Goal: Task Accomplishment & Management: Complete application form

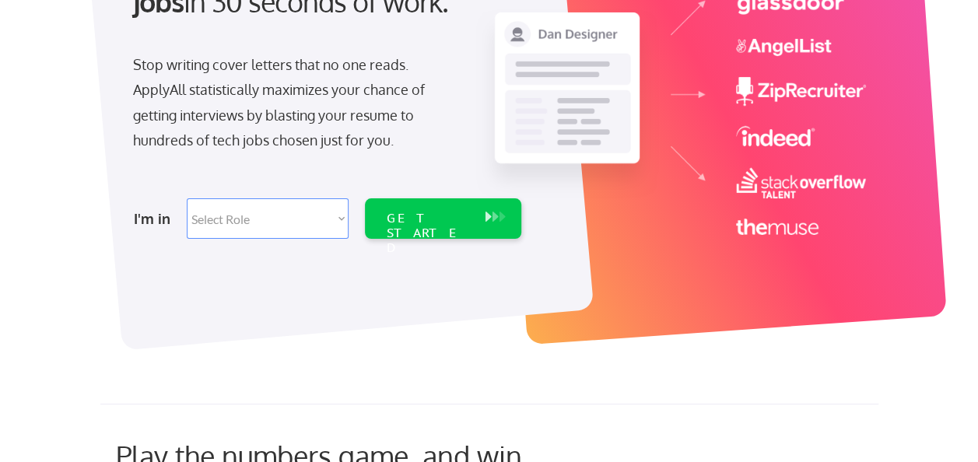
scroll to position [236, 0]
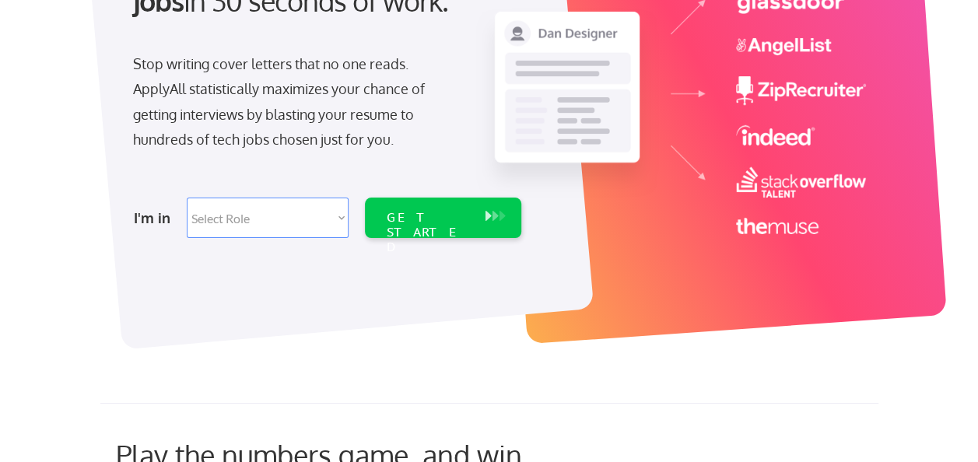
click at [340, 213] on select "Select Role Software Engineering Product Management Customer Success Sales UI/U…" at bounding box center [268, 218] width 162 height 40
select select ""product""
click at [187, 198] on select "Select Role Software Engineering Product Management Customer Success Sales UI/U…" at bounding box center [268, 218] width 162 height 40
select select ""product""
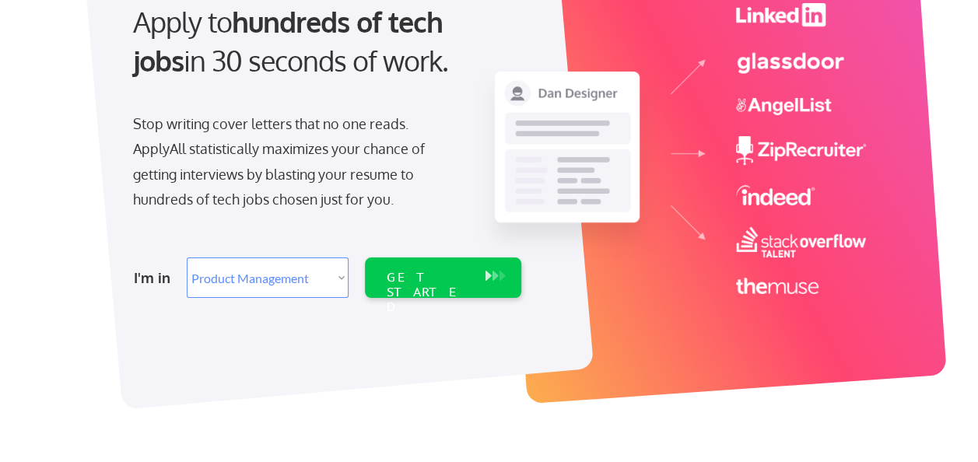
scroll to position [182, 0]
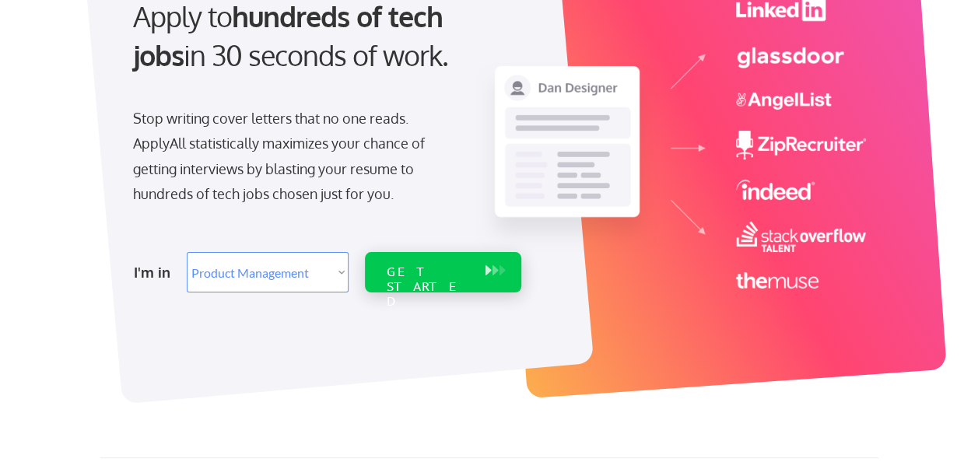
click at [453, 269] on div "GET STARTED" at bounding box center [428, 286] width 83 height 45
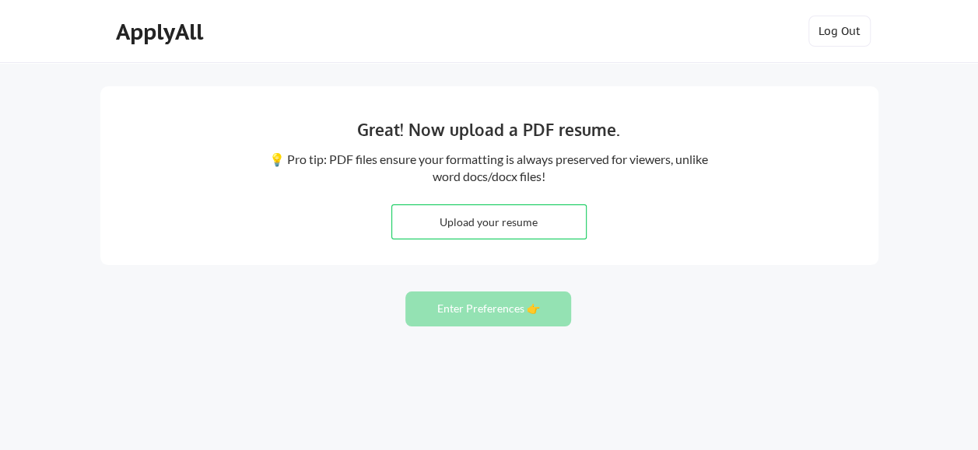
click at [506, 219] on input "file" at bounding box center [489, 221] width 194 height 33
type input "C:\fakepath\Fernando Madrid - Resume (2).pdf"
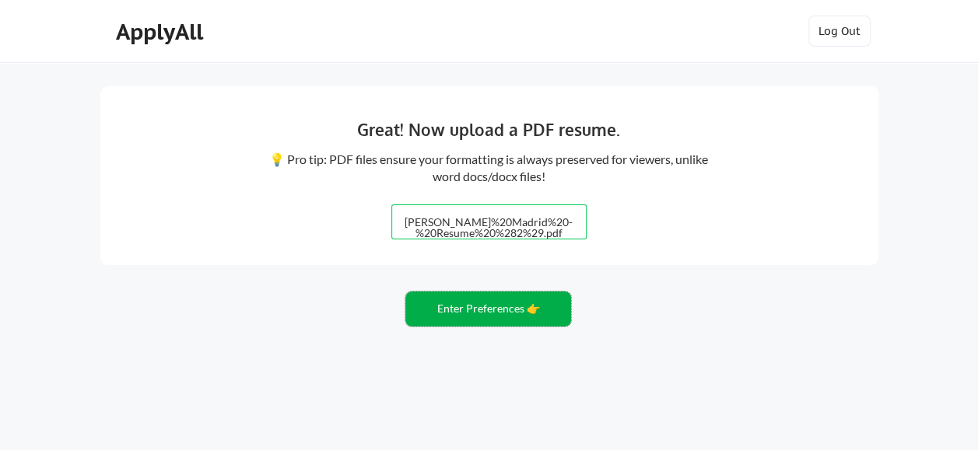
click at [476, 313] on button "Enter Preferences 👉" at bounding box center [488, 309] width 166 height 35
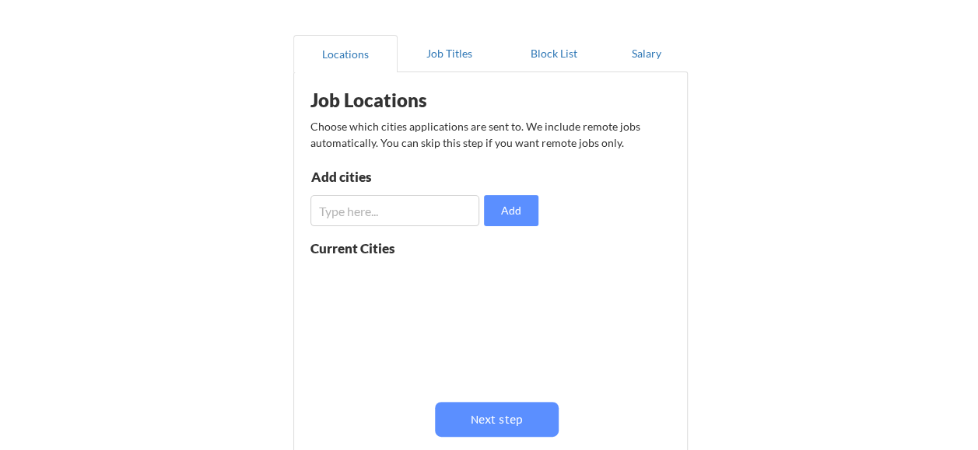
scroll to position [121, 0]
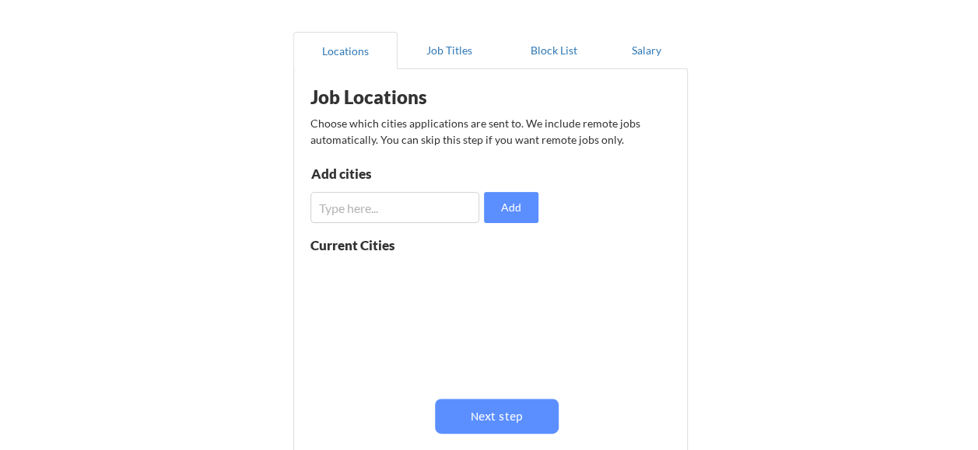
click at [384, 213] on input "input" at bounding box center [395, 207] width 170 height 31
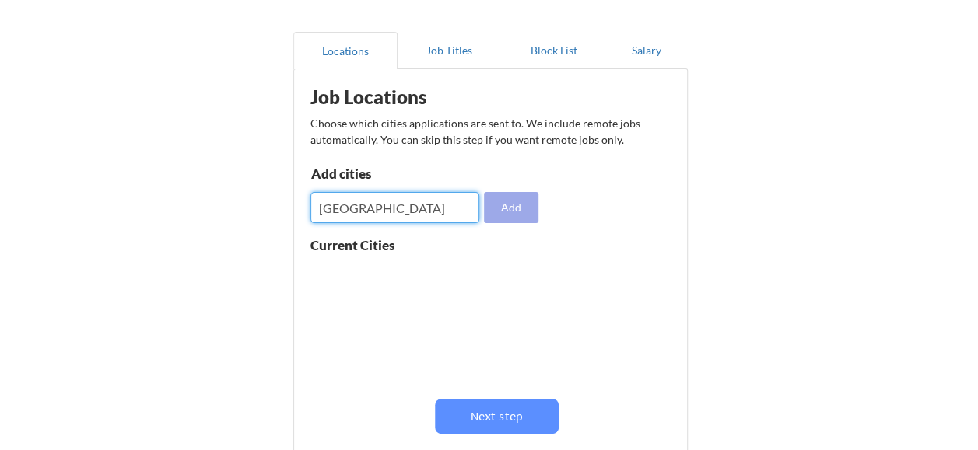
type input "[GEOGRAPHIC_DATA]"
click at [512, 215] on button "Add" at bounding box center [511, 207] width 54 height 31
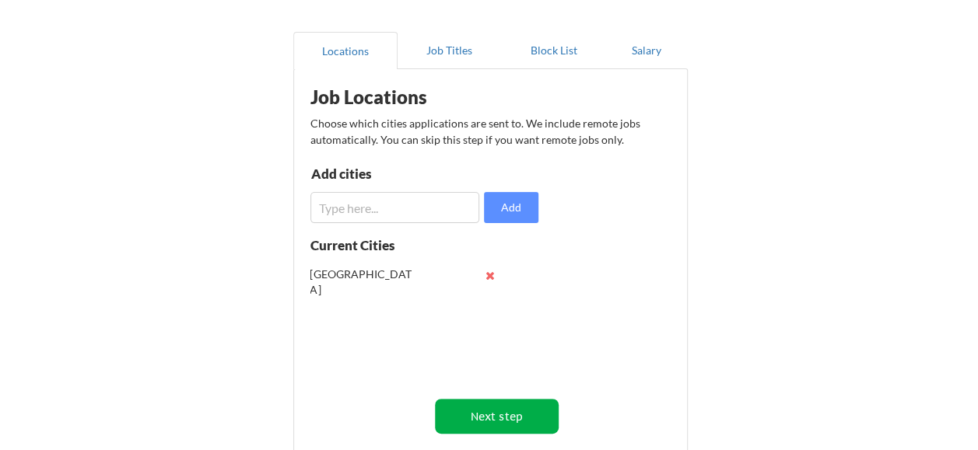
click at [495, 414] on button "Next step" at bounding box center [497, 416] width 124 height 35
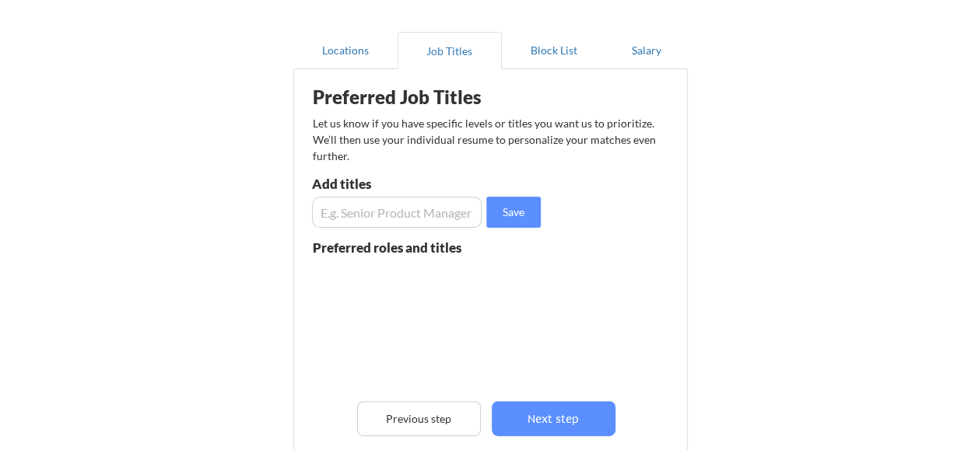
click at [425, 215] on input "input" at bounding box center [397, 212] width 170 height 31
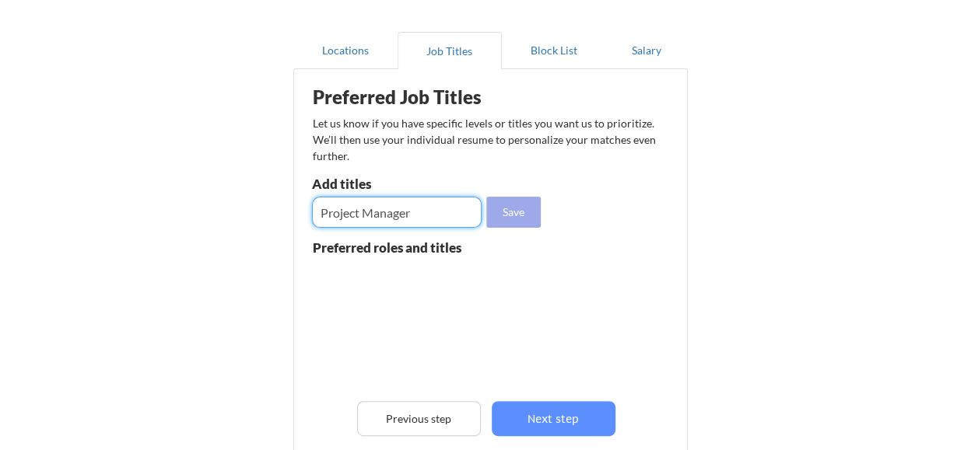
type input "Project Manager"
click at [526, 213] on button "Save" at bounding box center [513, 212] width 54 height 31
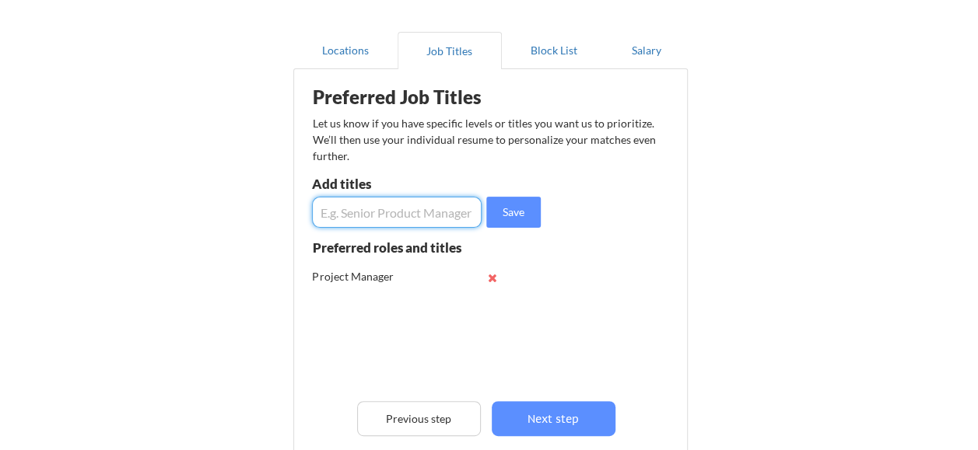
click at [431, 215] on input "input" at bounding box center [397, 212] width 170 height 31
type input "IT Manager"
click at [506, 215] on button "Save" at bounding box center [513, 212] width 54 height 31
click at [442, 213] on input "input" at bounding box center [397, 212] width 170 height 31
type input "Senior Product Manager"
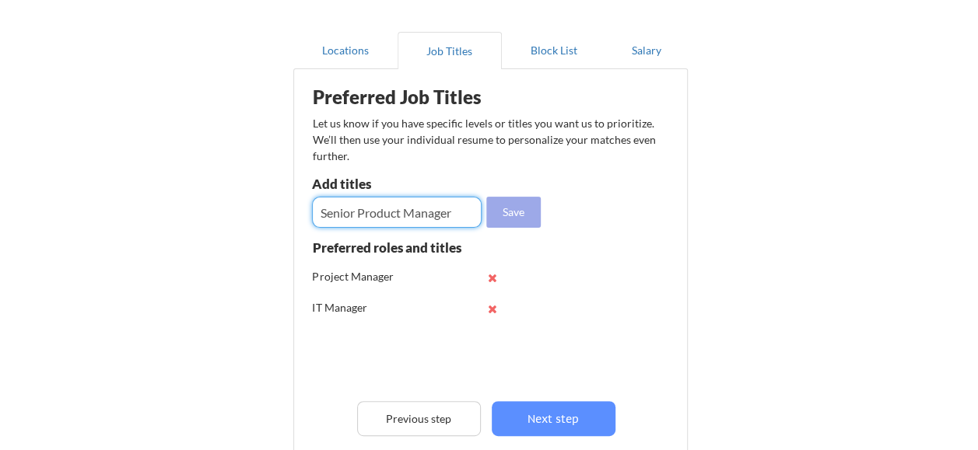
click at [523, 213] on button "Save" at bounding box center [513, 212] width 54 height 31
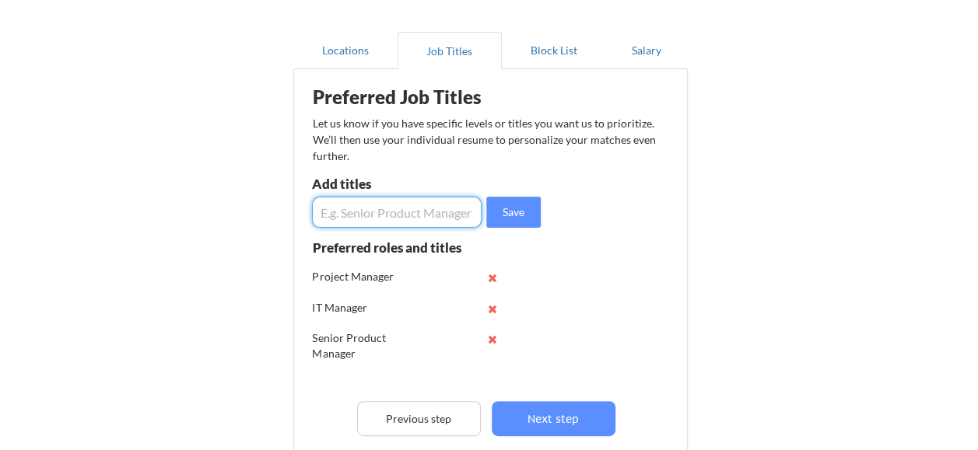
click at [424, 217] on input "input" at bounding box center [397, 212] width 170 height 31
type input "IT Leader"
click at [523, 215] on button "Save" at bounding box center [513, 212] width 54 height 31
click at [422, 220] on input "input" at bounding box center [397, 212] width 170 height 31
type input "IT Director"
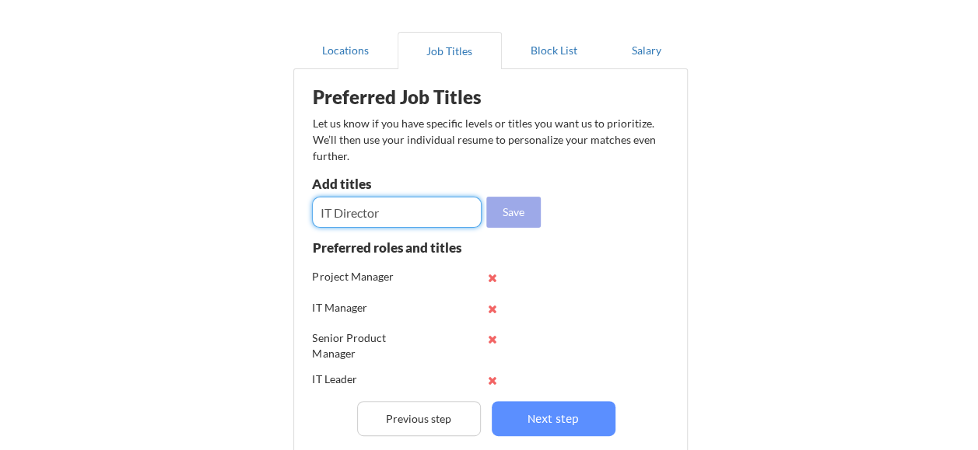
click at [524, 222] on button "Save" at bounding box center [513, 212] width 54 height 31
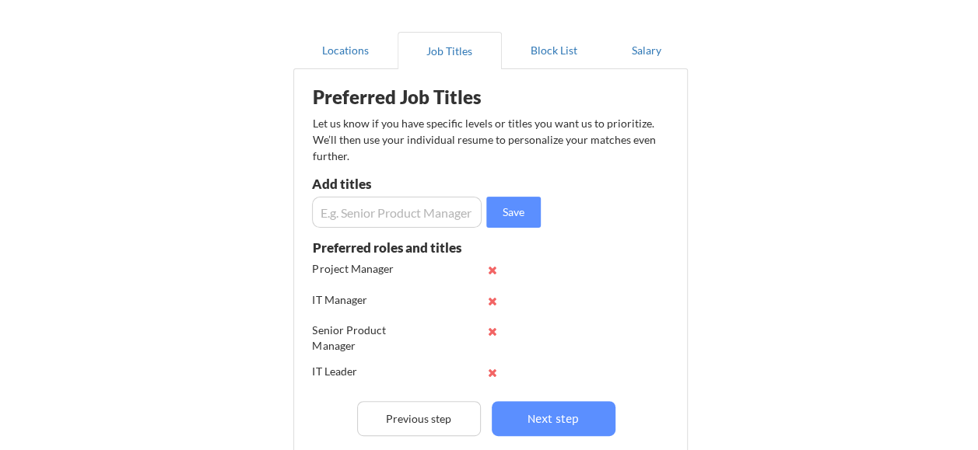
scroll to position [0, 0]
click at [436, 213] on input "input" at bounding box center [397, 212] width 170 height 31
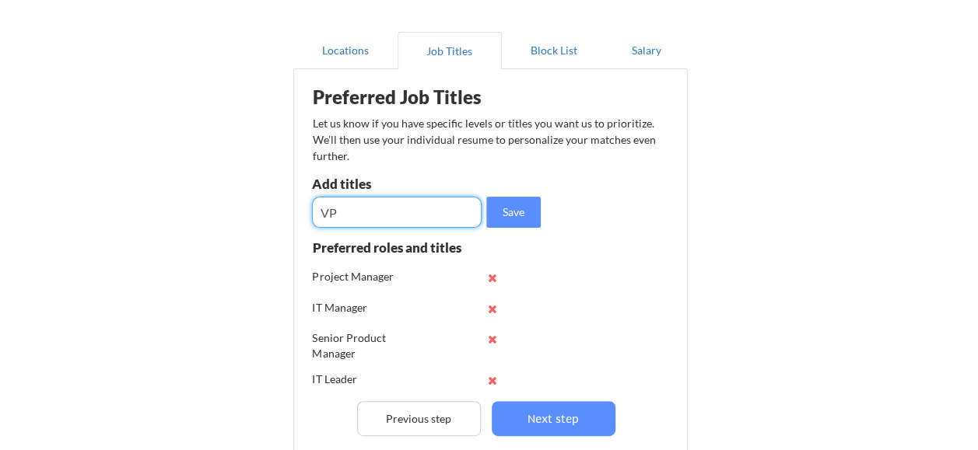
type input "V"
type input "Information Technology VP"
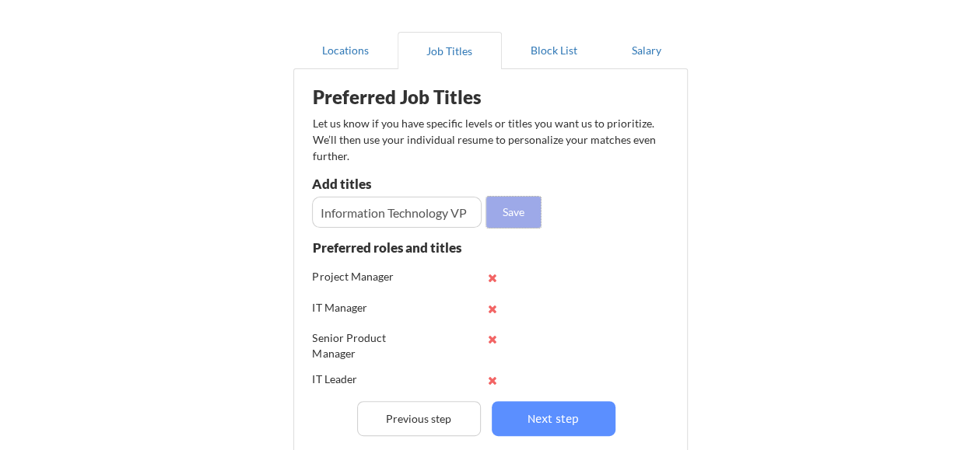
click at [530, 211] on button "Save" at bounding box center [513, 212] width 54 height 31
click at [440, 208] on input "input" at bounding box center [397, 212] width 170 height 31
type input "Information Manager"
click at [515, 219] on button "Save" at bounding box center [513, 212] width 54 height 31
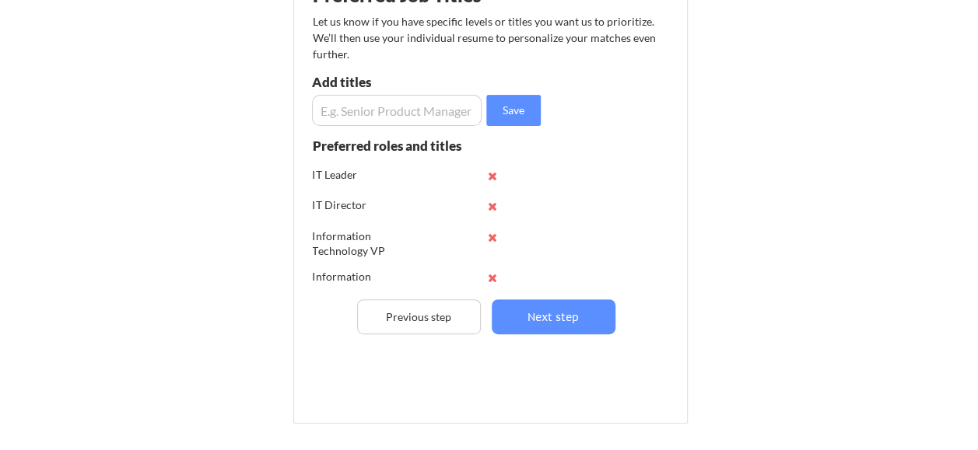
scroll to position [112, 0]
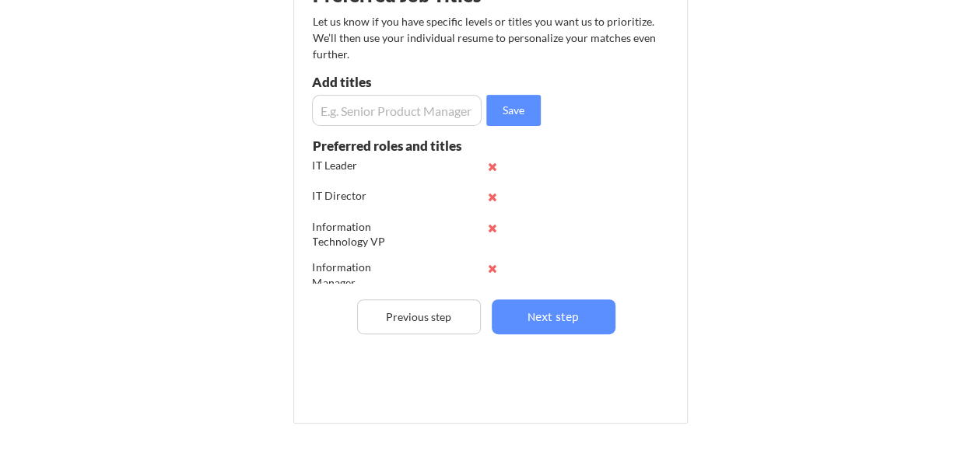
click at [417, 114] on input "input" at bounding box center [397, 110] width 170 height 31
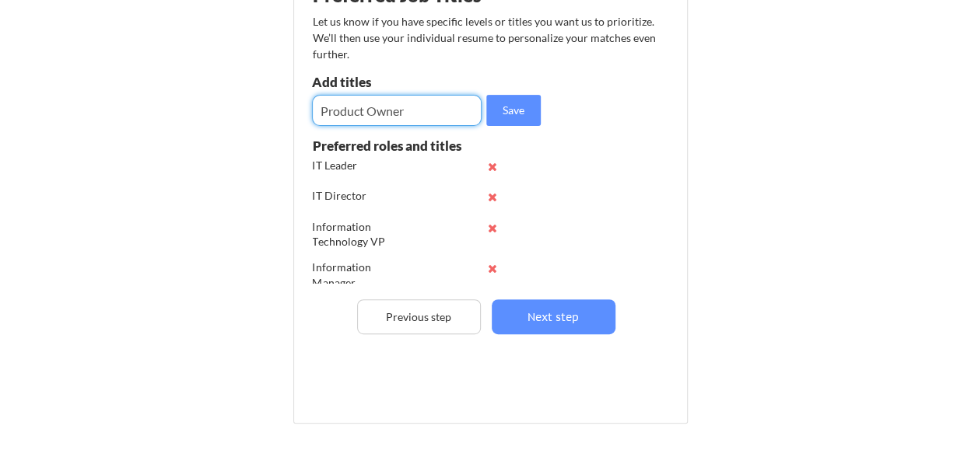
click at [316, 110] on input "input" at bounding box center [397, 110] width 170 height 31
type input "Information Management Product Owner"
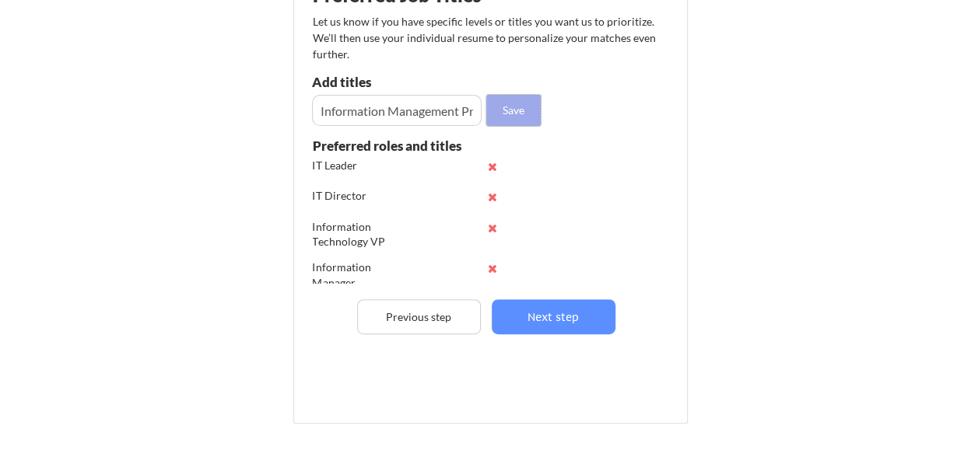
click at [509, 114] on button "Save" at bounding box center [513, 110] width 54 height 31
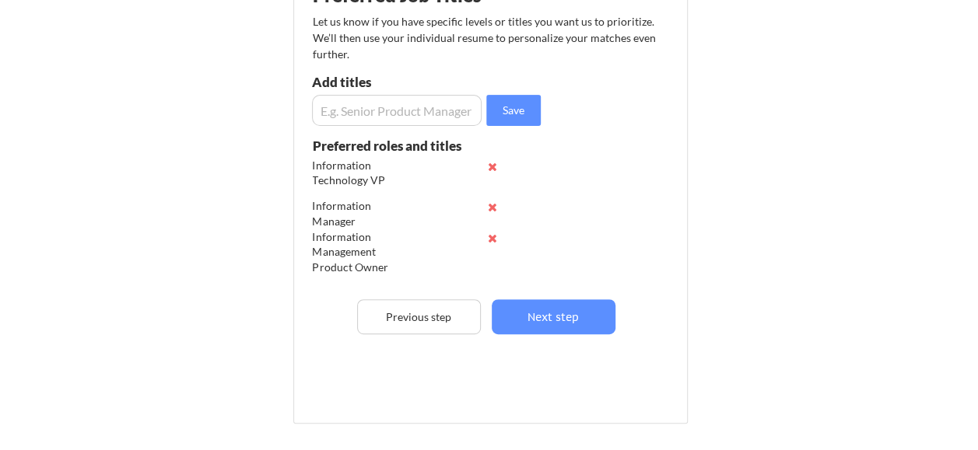
scroll to position [199, 0]
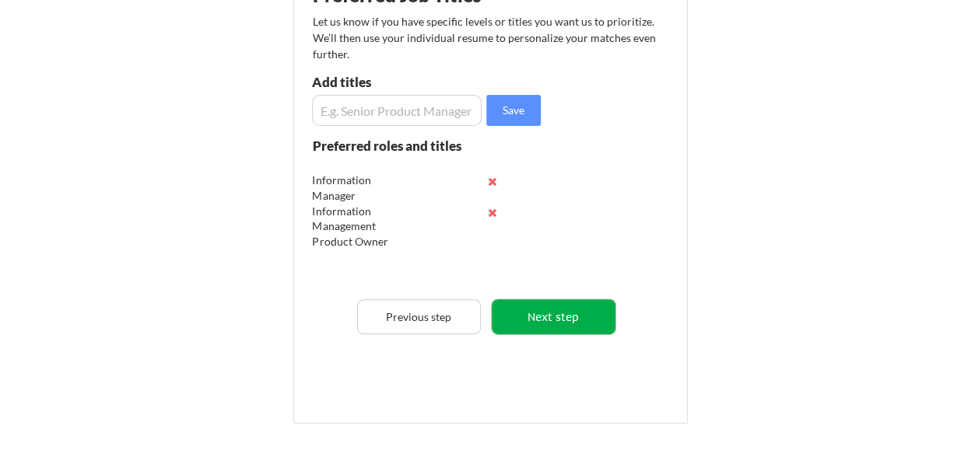
click at [562, 317] on button "Next step" at bounding box center [554, 316] width 124 height 35
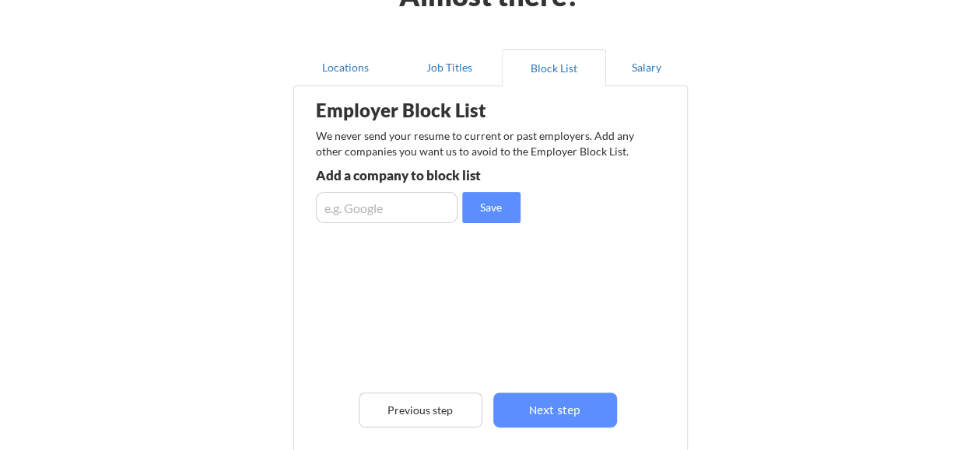
scroll to position [98, 0]
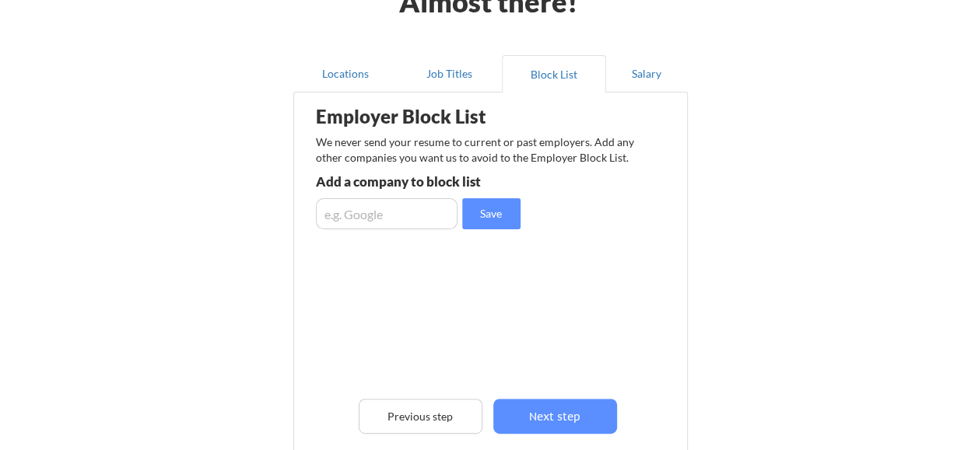
click at [412, 216] on input "input" at bounding box center [387, 213] width 142 height 31
type input "Chevron"
drag, startPoint x: 412, startPoint y: 216, endPoint x: 278, endPoint y: 207, distance: 134.1
click at [278, 207] on div "Almost there! Locations Job Titles Block List Salary Employer Block List We nev…" at bounding box center [489, 296] width 978 height 789
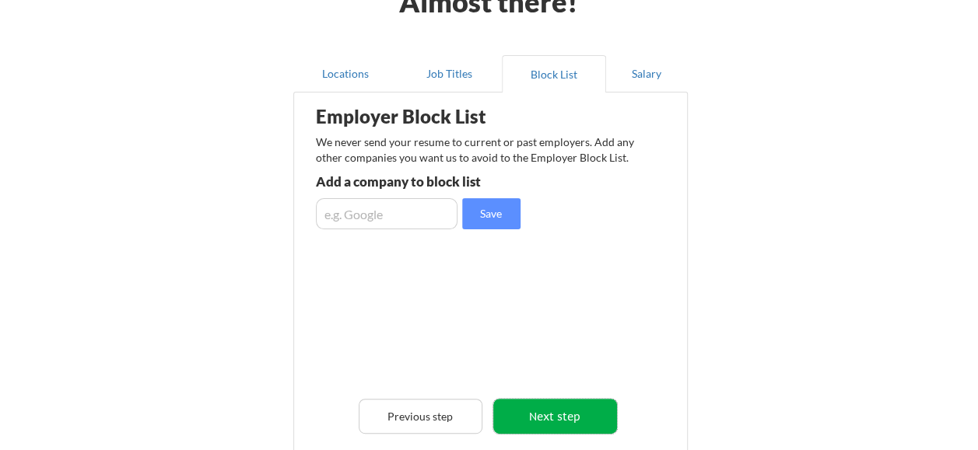
click at [541, 405] on button "Next step" at bounding box center [555, 416] width 124 height 35
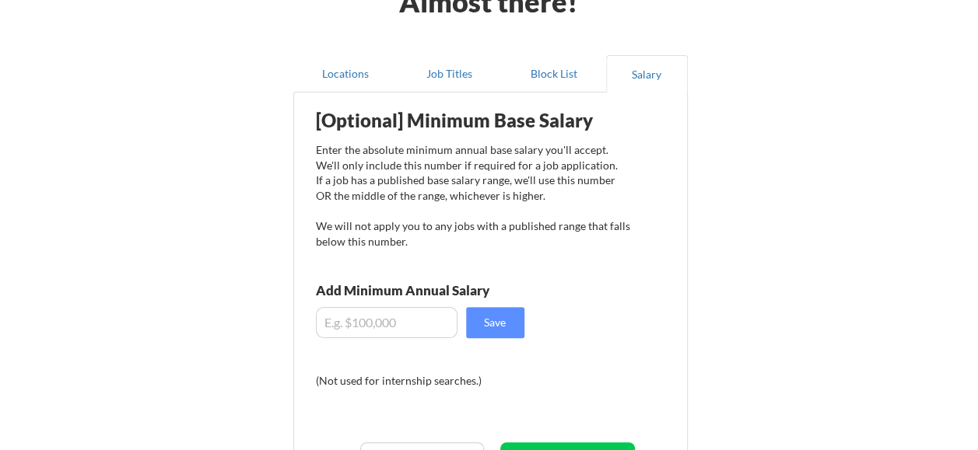
click at [395, 325] on input "input" at bounding box center [387, 322] width 142 height 31
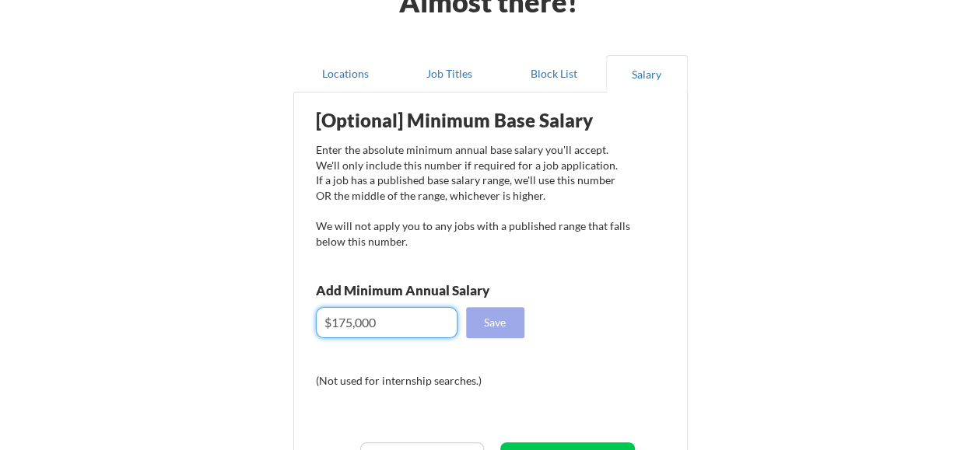
type input "$175,000"
click at [504, 331] on button "Save" at bounding box center [495, 322] width 58 height 31
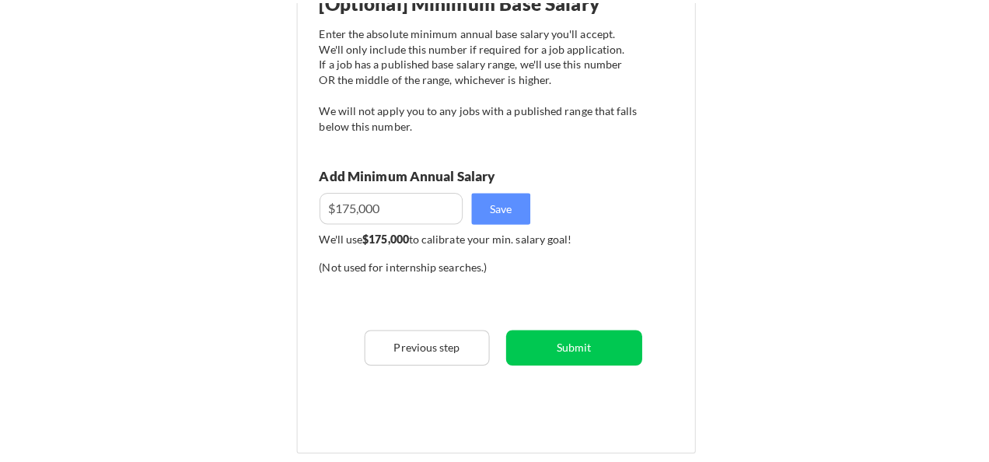
scroll to position [229, 0]
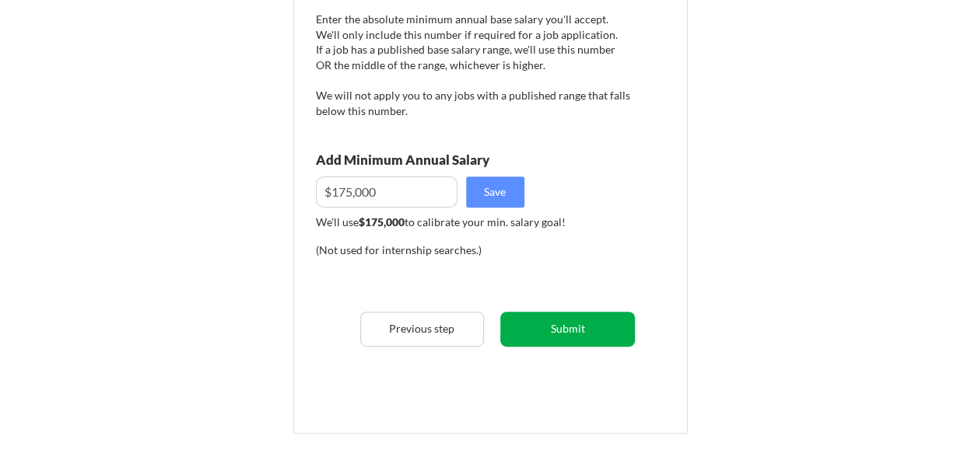
click at [585, 331] on button "Submit" at bounding box center [567, 329] width 135 height 35
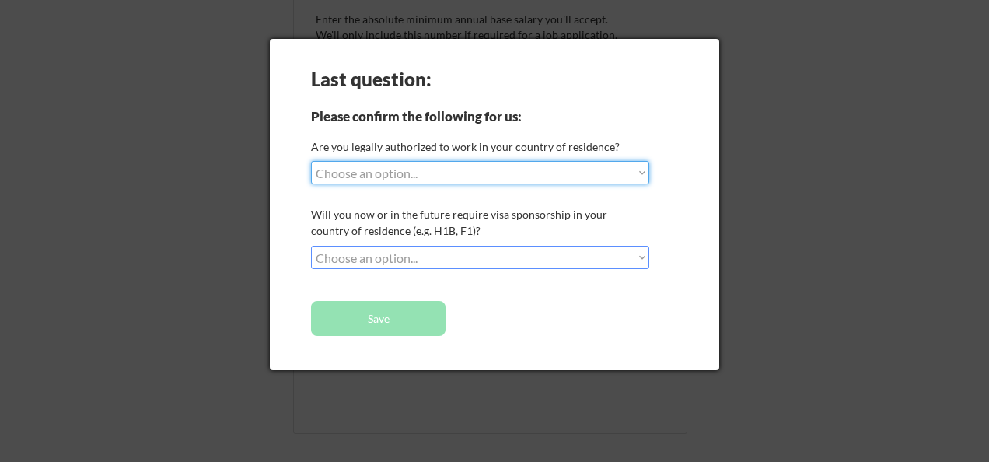
click at [585, 179] on select "Choose an option... Yes, I am a [DEMOGRAPHIC_DATA] Citizen Yes, I am a [DEMOGRA…" at bounding box center [480, 172] width 338 height 23
select select ""yes__i_am_a_[DEMOGRAPHIC_DATA]""
click at [311, 161] on select "Choose an option... Yes, I am a [DEMOGRAPHIC_DATA] Citizen Yes, I am a [DEMOGRA…" at bounding box center [480, 172] width 338 height 23
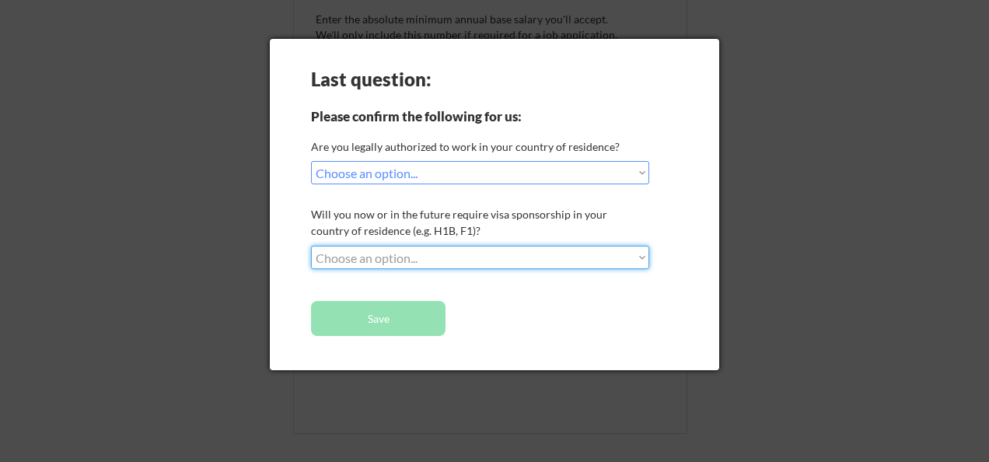
click at [471, 259] on select "Choose an option... No, I will not need sponsorship Yes, I will need sponsorship" at bounding box center [480, 257] width 338 height 23
select select ""no__i_will_not_need_sponsorship""
click at [311, 246] on select "Choose an option... No, I will not need sponsorship Yes, I will need sponsorship" at bounding box center [480, 257] width 338 height 23
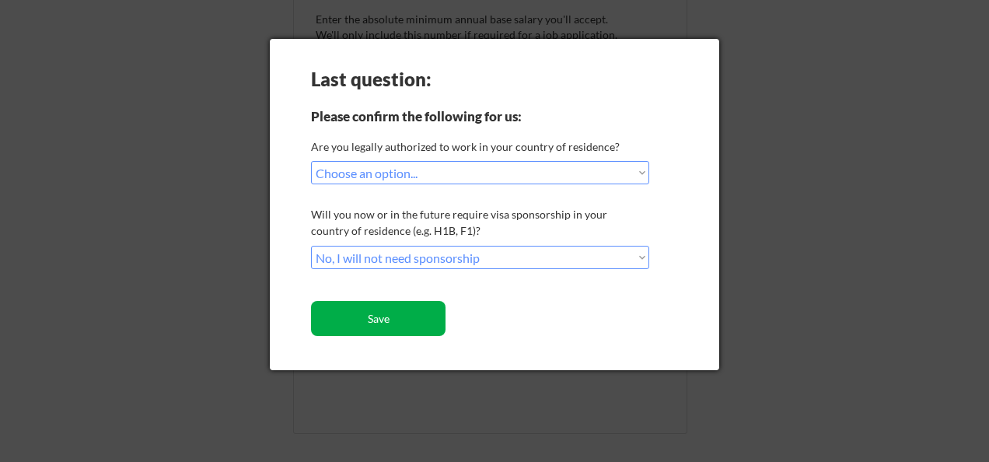
click at [402, 319] on button "Save" at bounding box center [378, 318] width 135 height 35
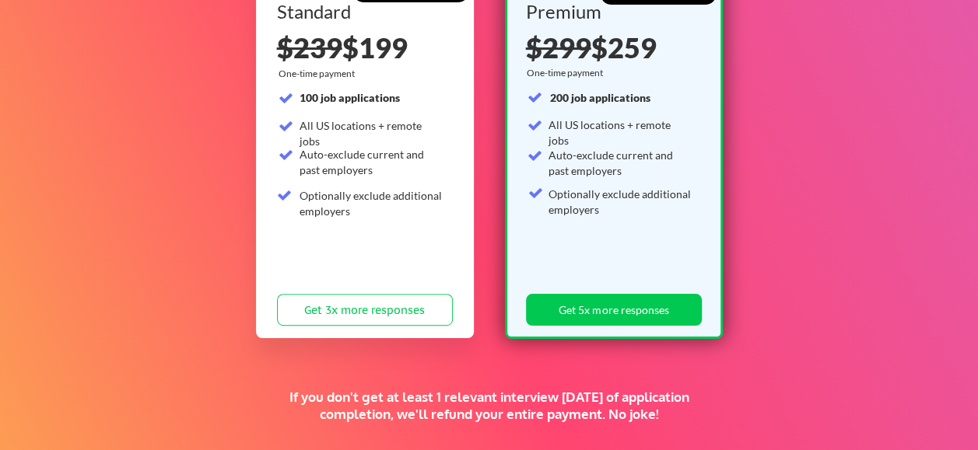
scroll to position [211, 0]
